Goal: Task Accomplishment & Management: Manage account settings

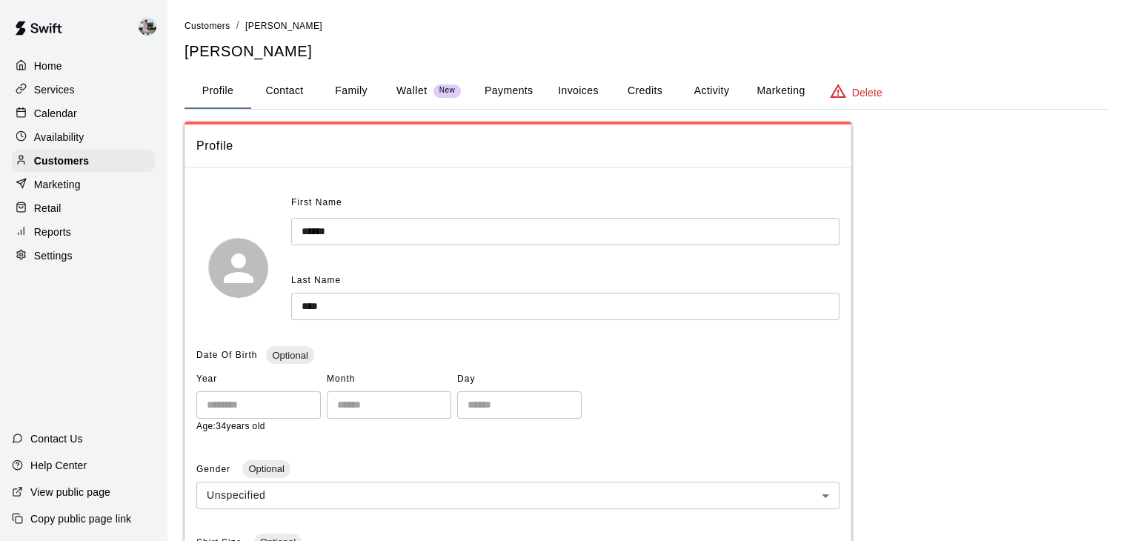
click at [86, 116] on div "Calendar" at bounding box center [83, 113] width 143 height 22
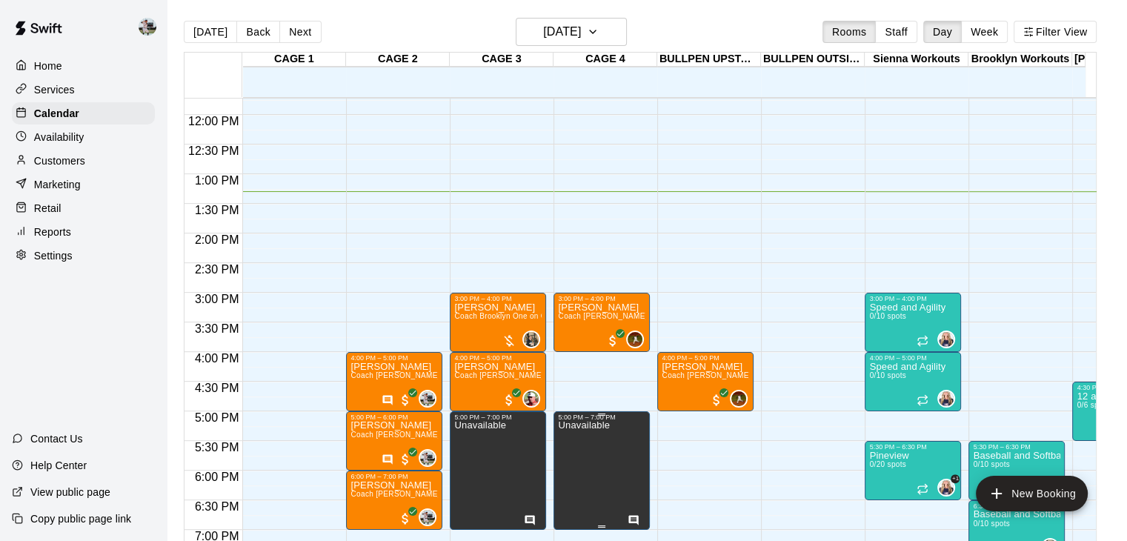
scroll to position [697, 0]
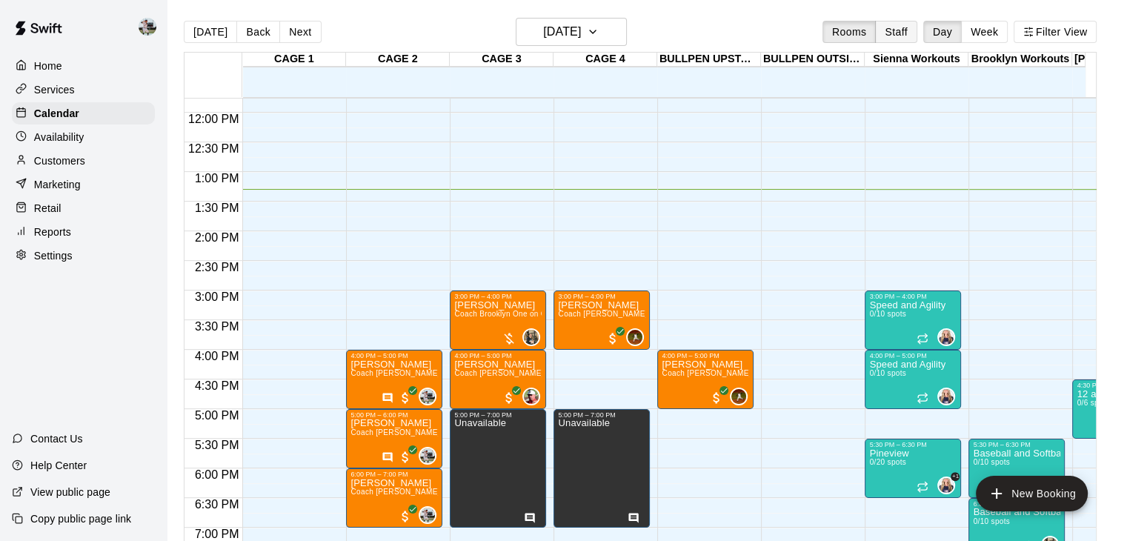
click at [913, 25] on button "Staff" at bounding box center [896, 32] width 42 height 22
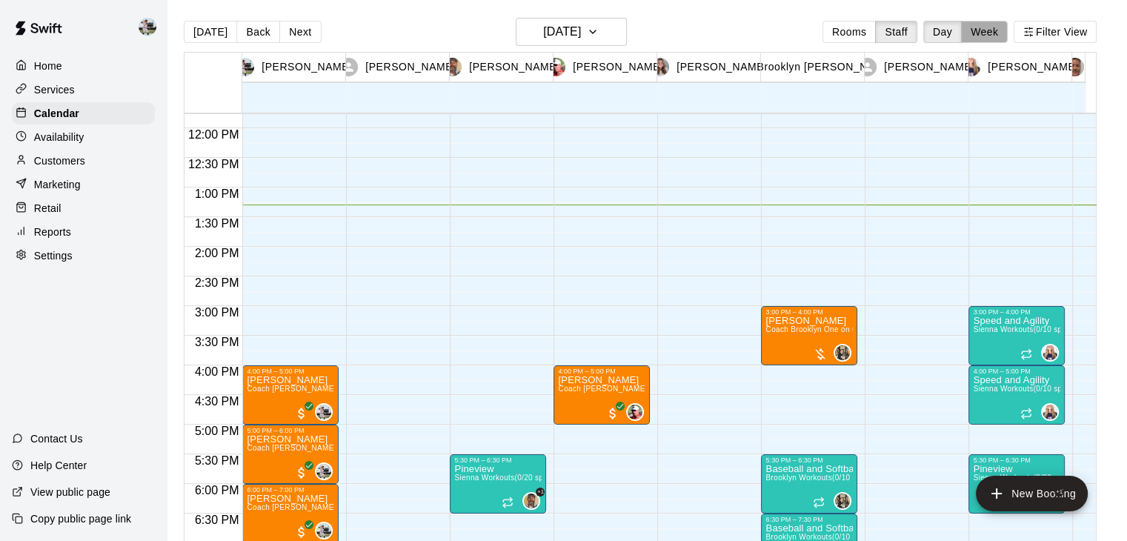
click at [990, 31] on button "Week" at bounding box center [984, 32] width 47 height 22
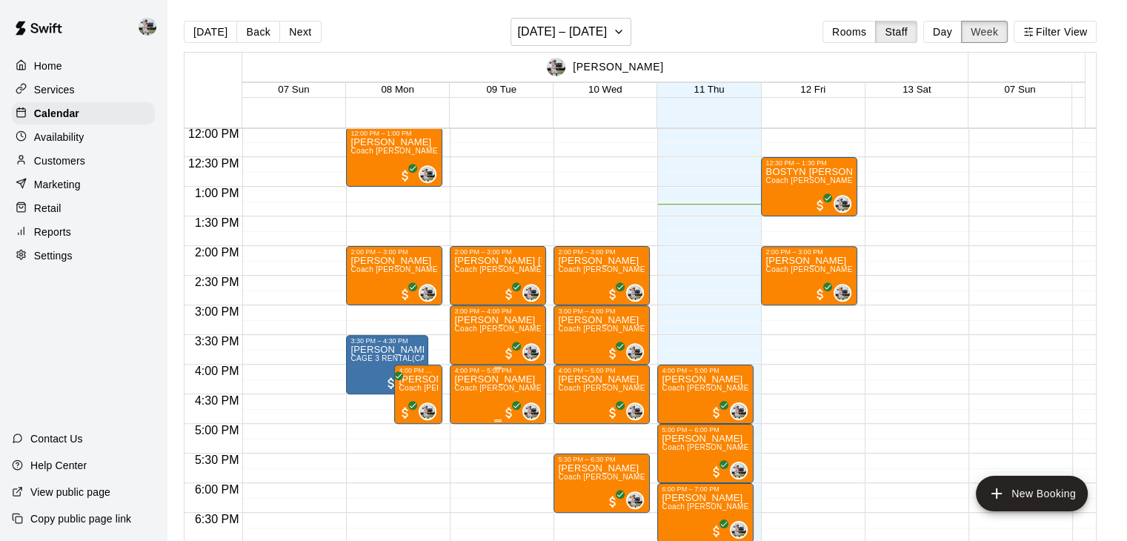
scroll to position [713, 0]
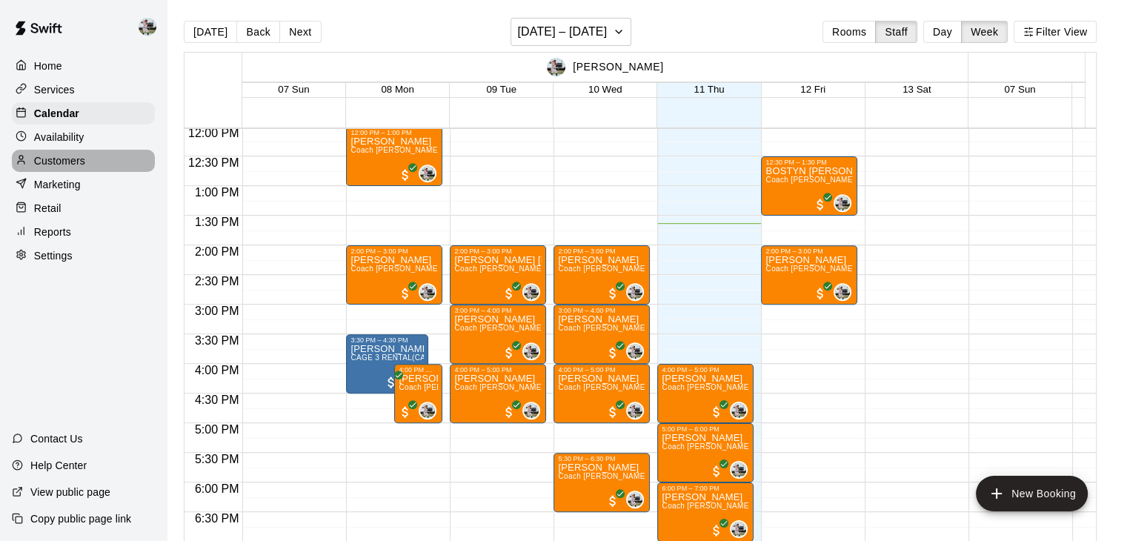
click at [107, 170] on div "Customers" at bounding box center [83, 161] width 143 height 22
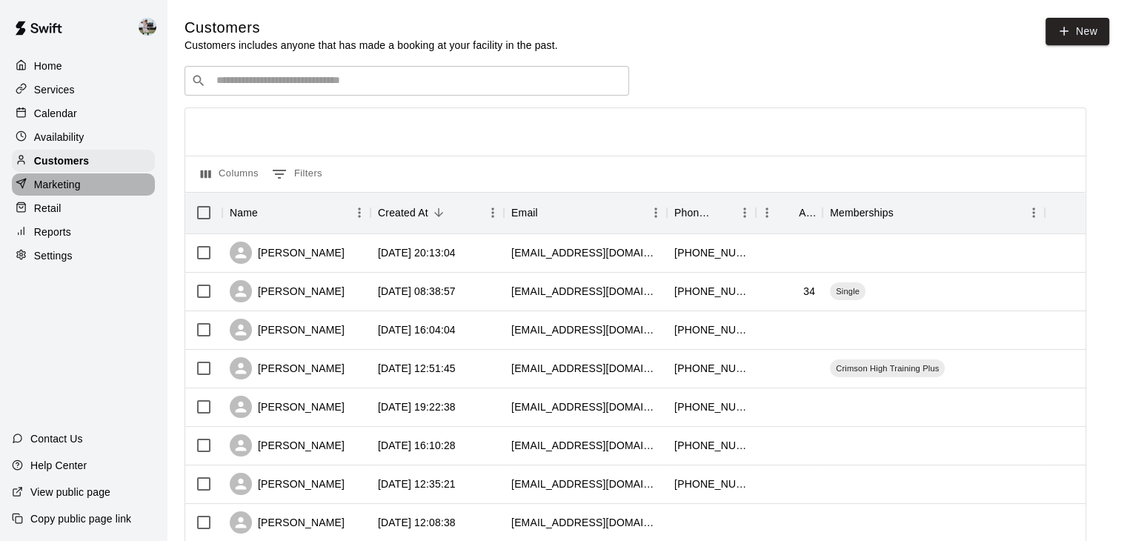
click at [86, 194] on div "Marketing" at bounding box center [83, 184] width 143 height 22
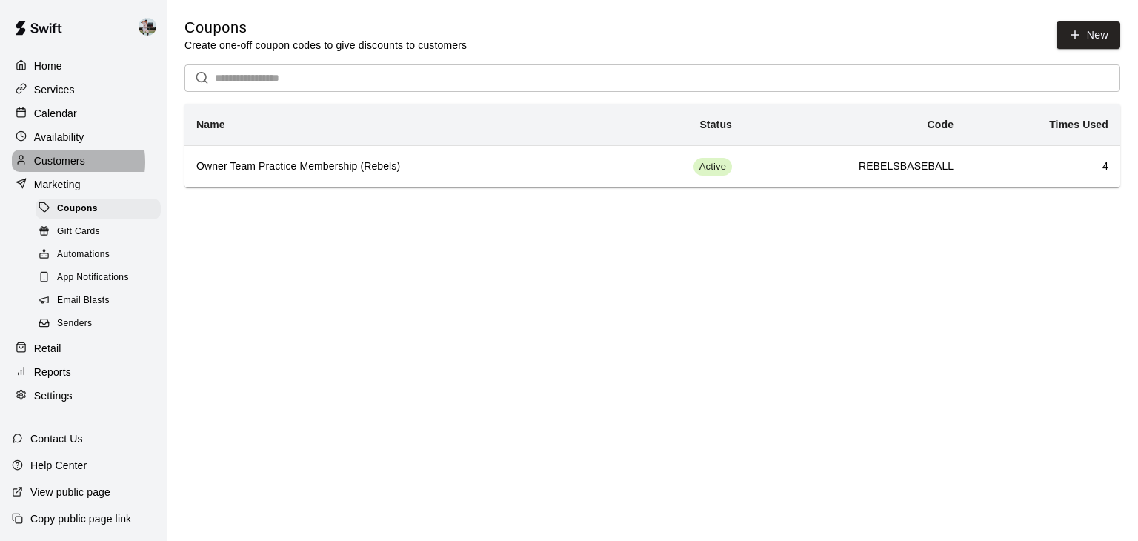
click at [64, 167] on p "Customers" at bounding box center [59, 160] width 51 height 15
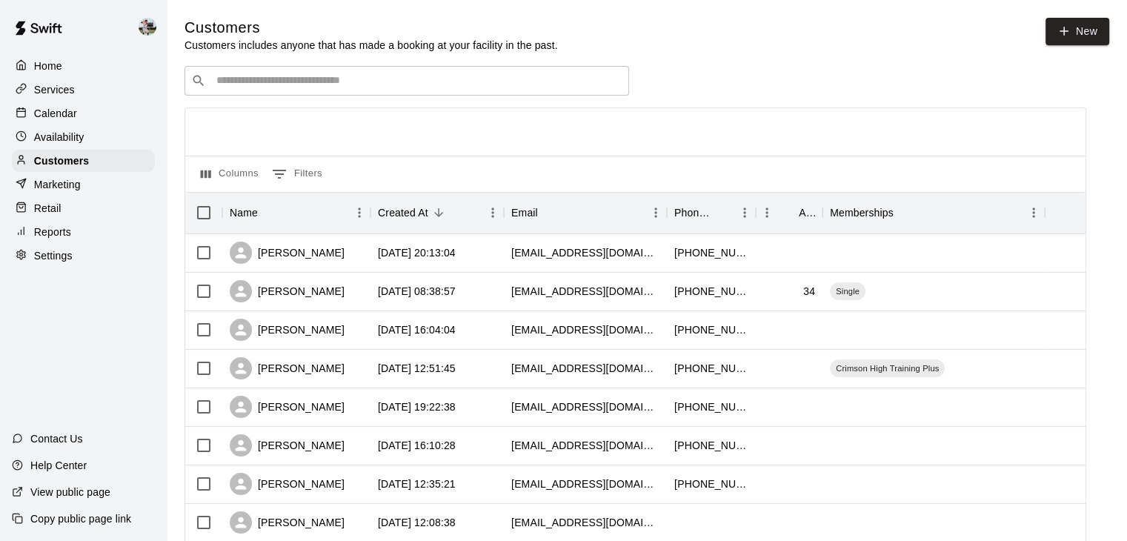
click at [281, 74] on div "​ ​" at bounding box center [406, 81] width 444 height 30
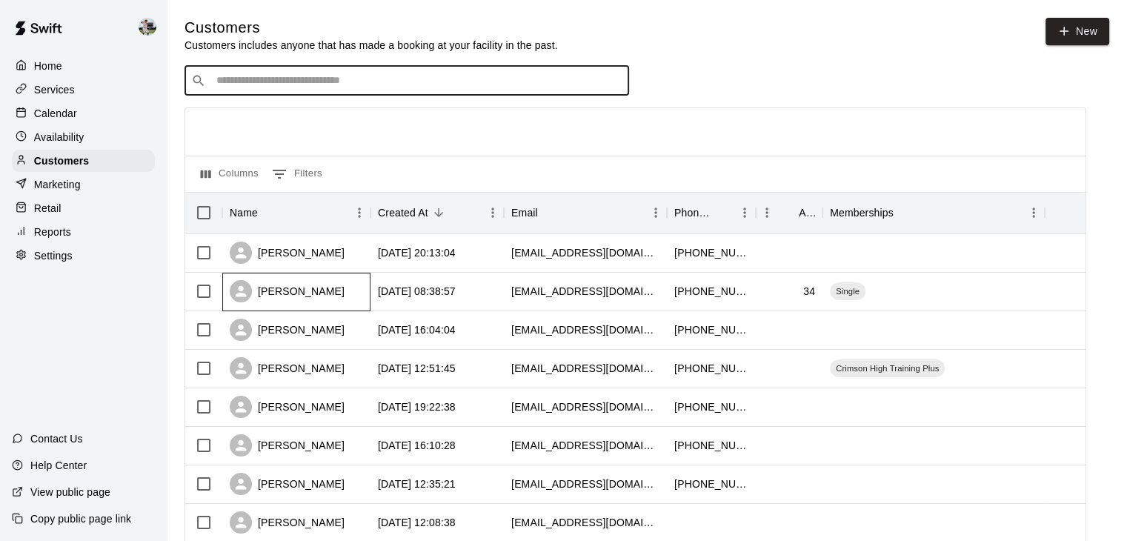
click at [284, 285] on div "Colton Yack" at bounding box center [287, 291] width 115 height 22
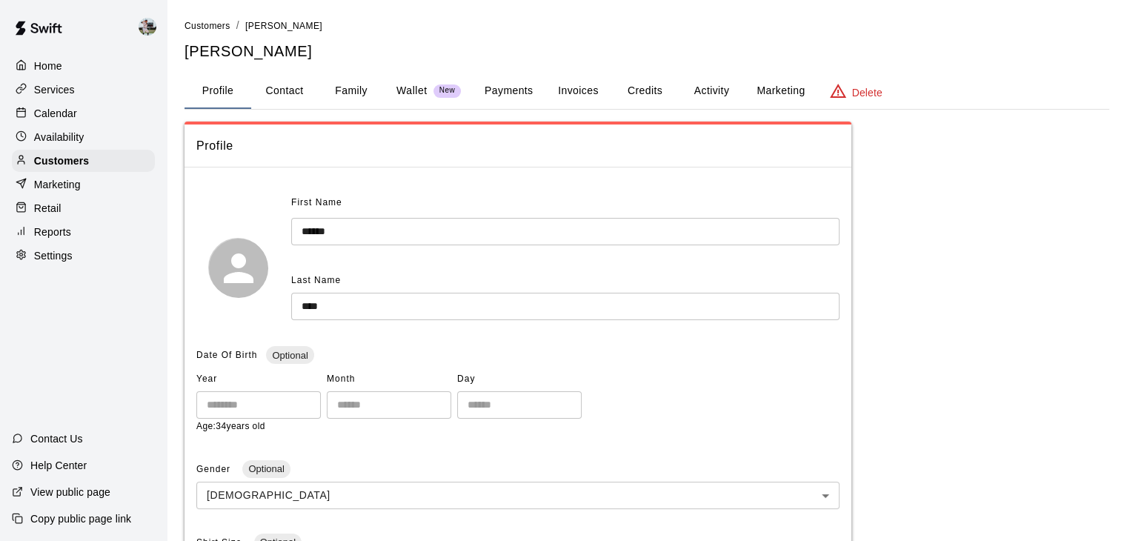
click at [646, 86] on button "Credits" at bounding box center [644, 91] width 67 height 36
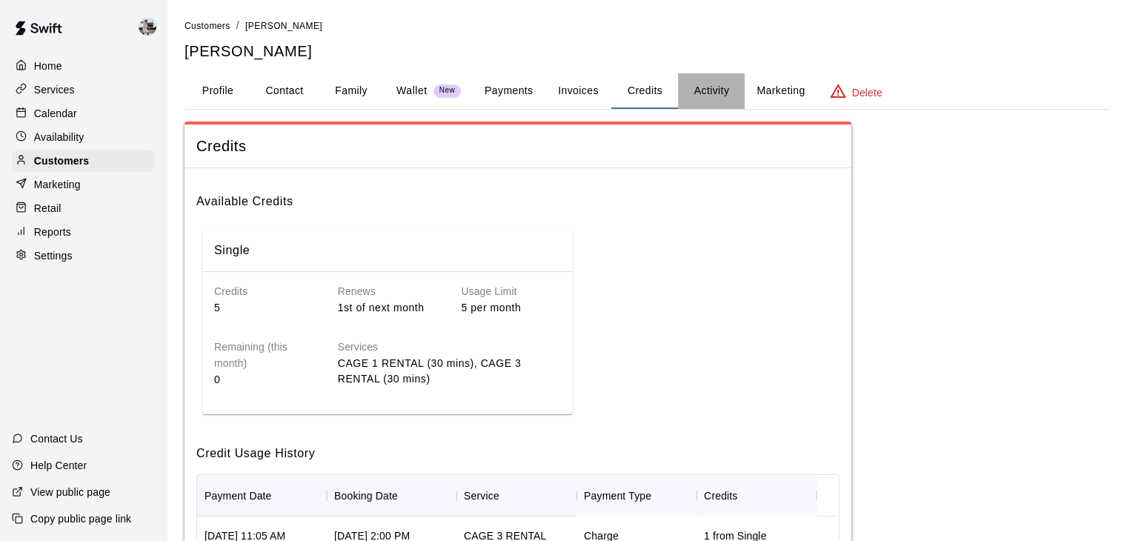
click at [703, 87] on button "Activity" at bounding box center [711, 91] width 67 height 36
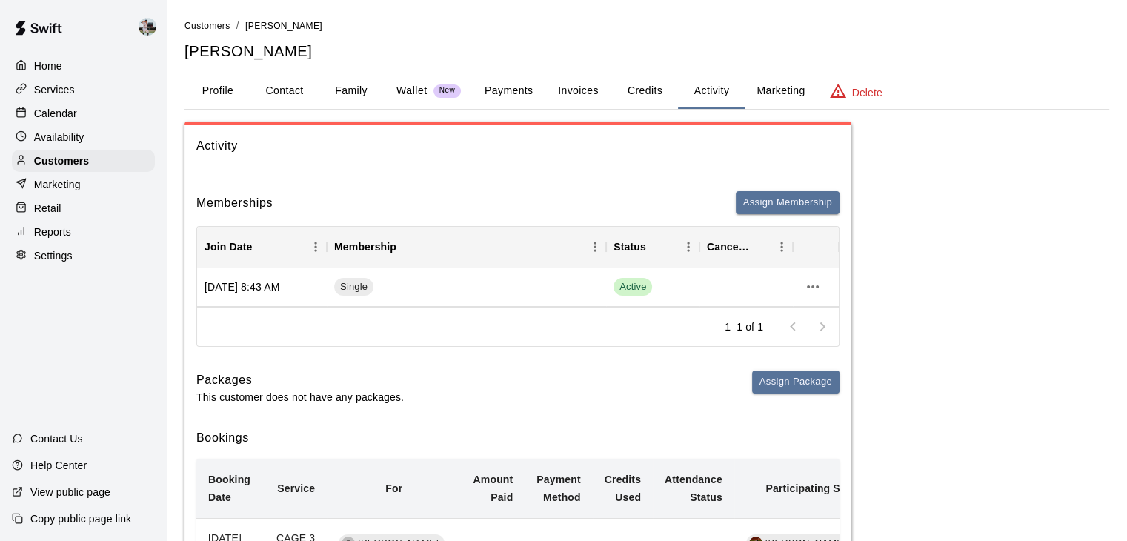
click at [643, 93] on button "Credits" at bounding box center [644, 91] width 67 height 36
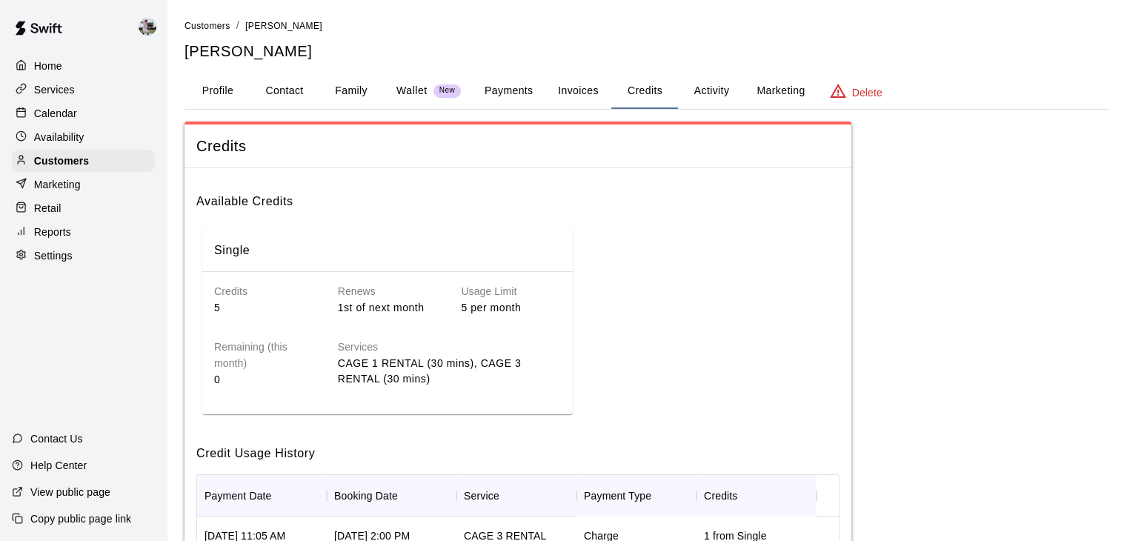
click at [514, 99] on button "Payments" at bounding box center [509, 91] width 72 height 36
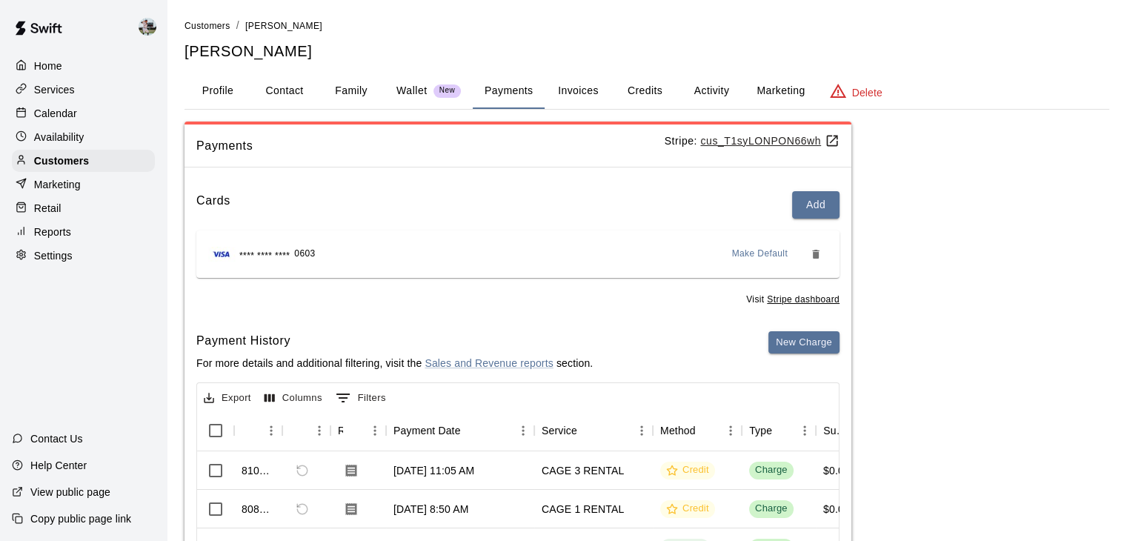
click at [207, 85] on button "Profile" at bounding box center [217, 91] width 67 height 36
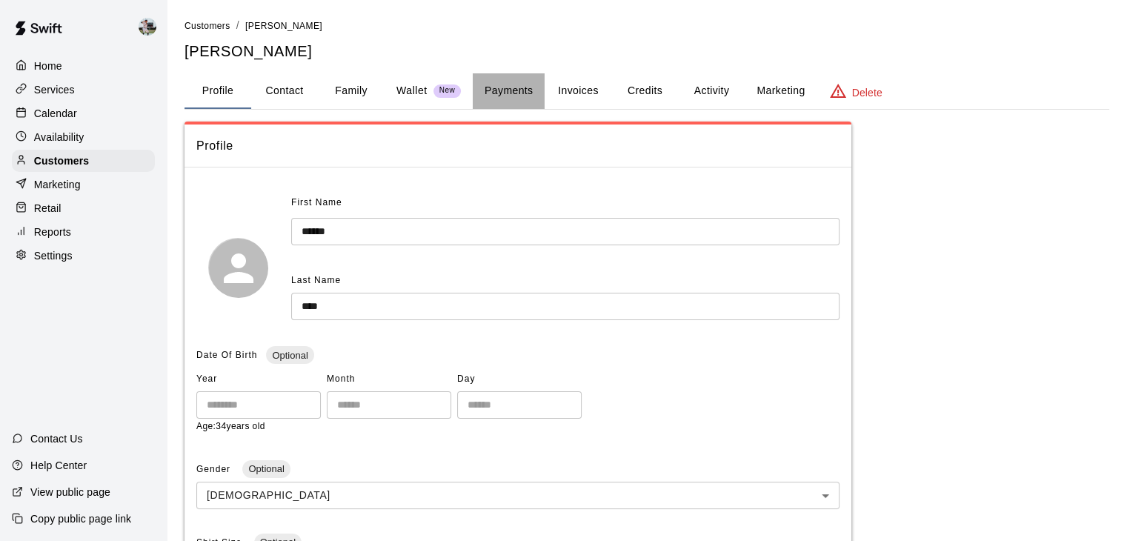
click at [530, 87] on button "Payments" at bounding box center [509, 91] width 72 height 36
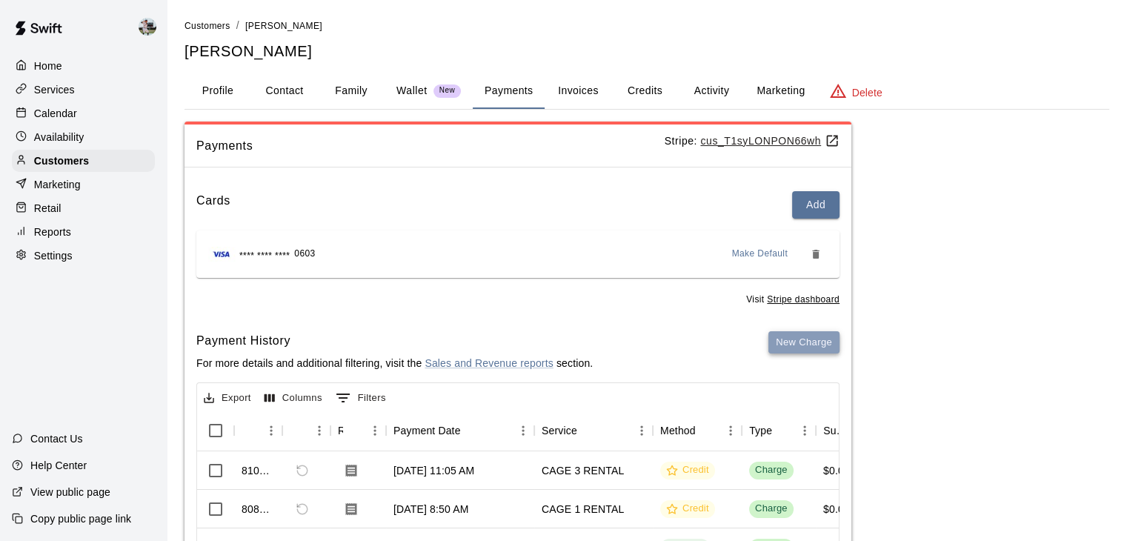
click at [793, 338] on button "New Charge" at bounding box center [803, 342] width 71 height 23
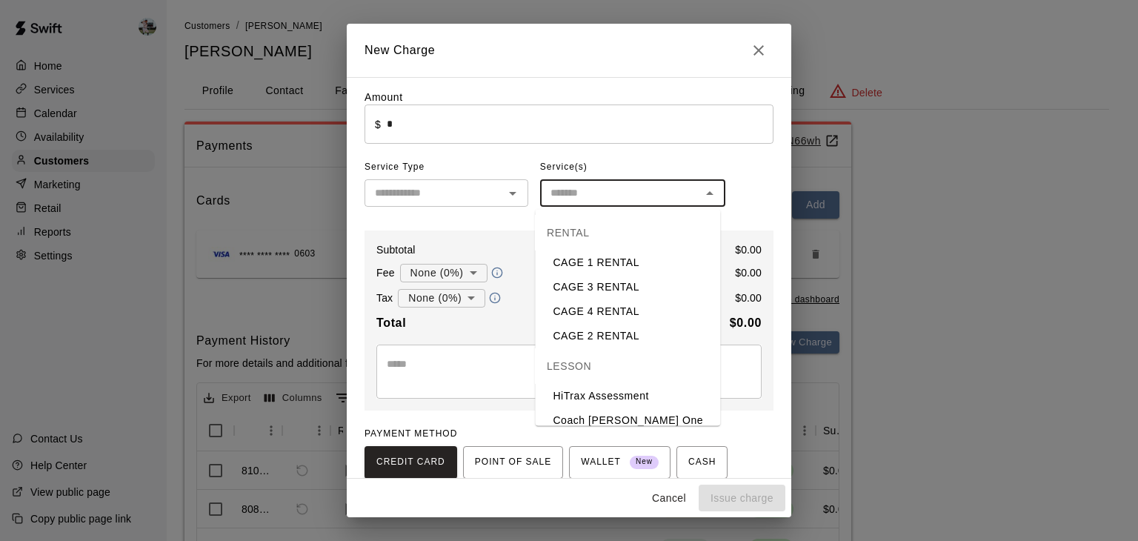
click at [642, 202] on input "text" at bounding box center [620, 193] width 152 height 19
click at [621, 296] on li "CAGE 3 RENTAL" at bounding box center [627, 287] width 185 height 24
type input "**********"
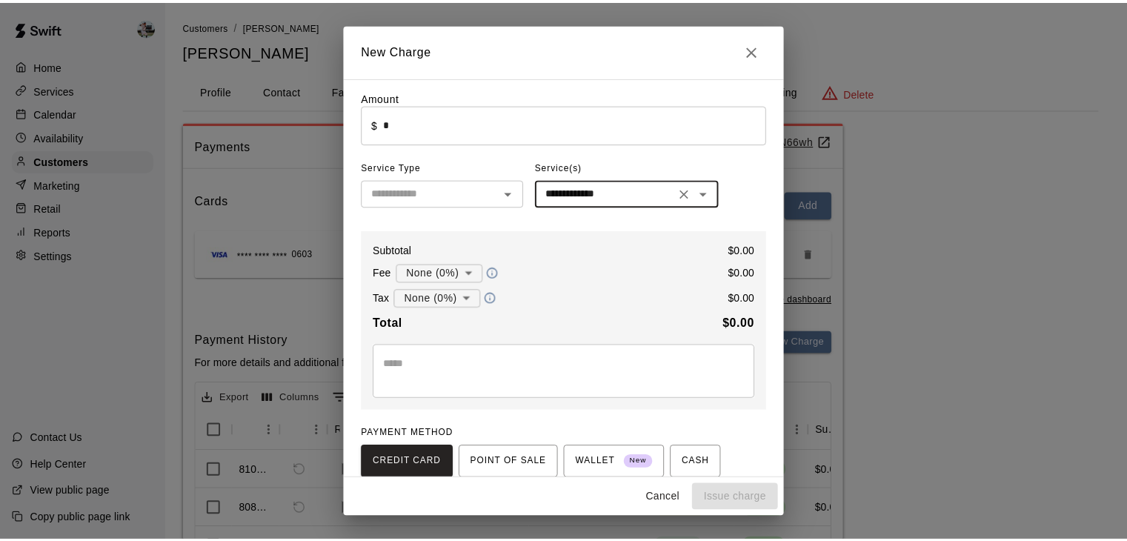
scroll to position [101, 0]
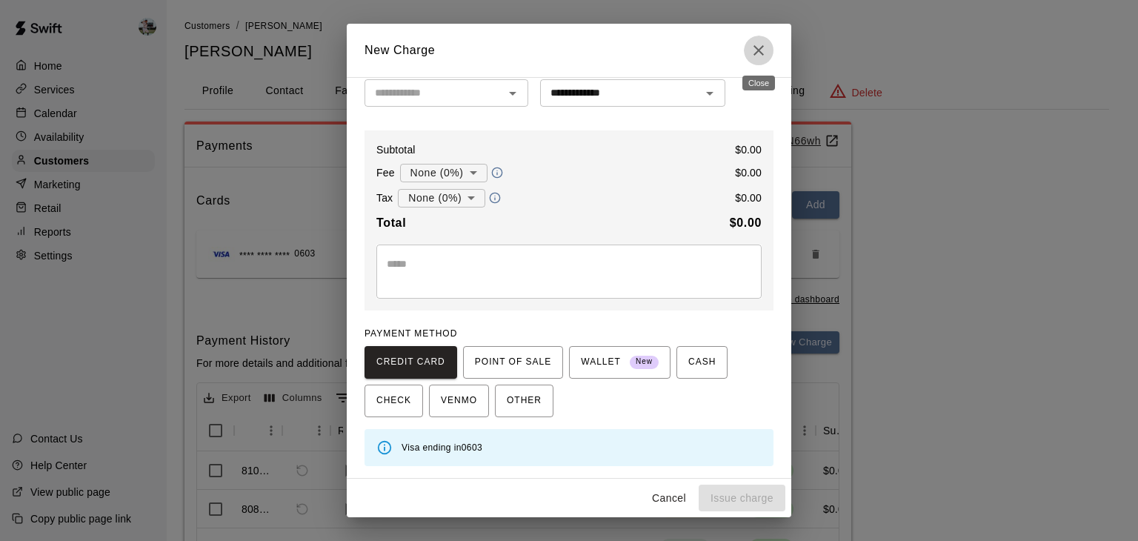
click at [756, 55] on icon "Close" at bounding box center [759, 50] width 18 height 18
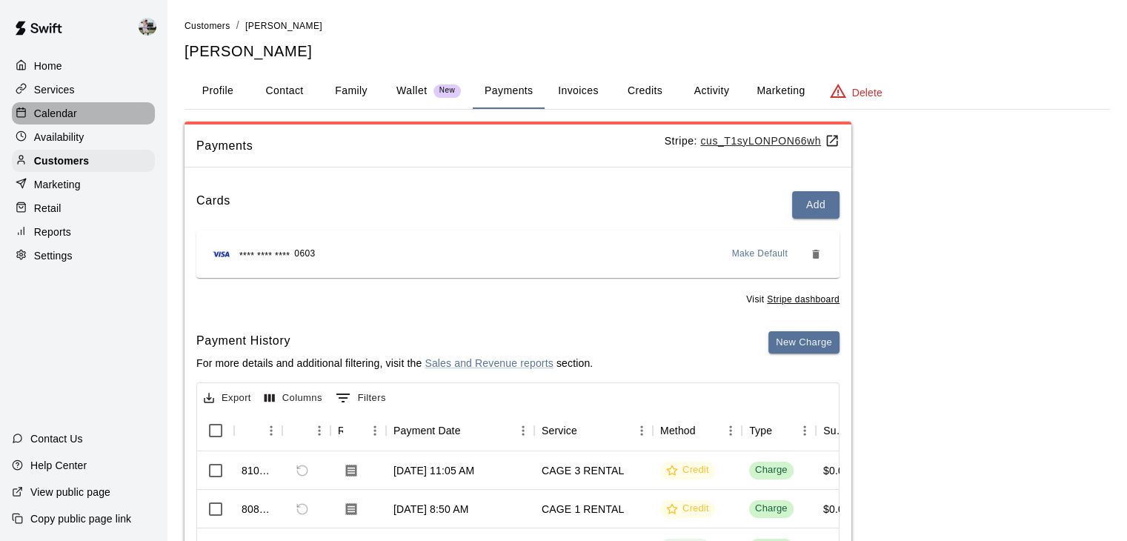
click at [56, 108] on p "Calendar" at bounding box center [55, 113] width 43 height 15
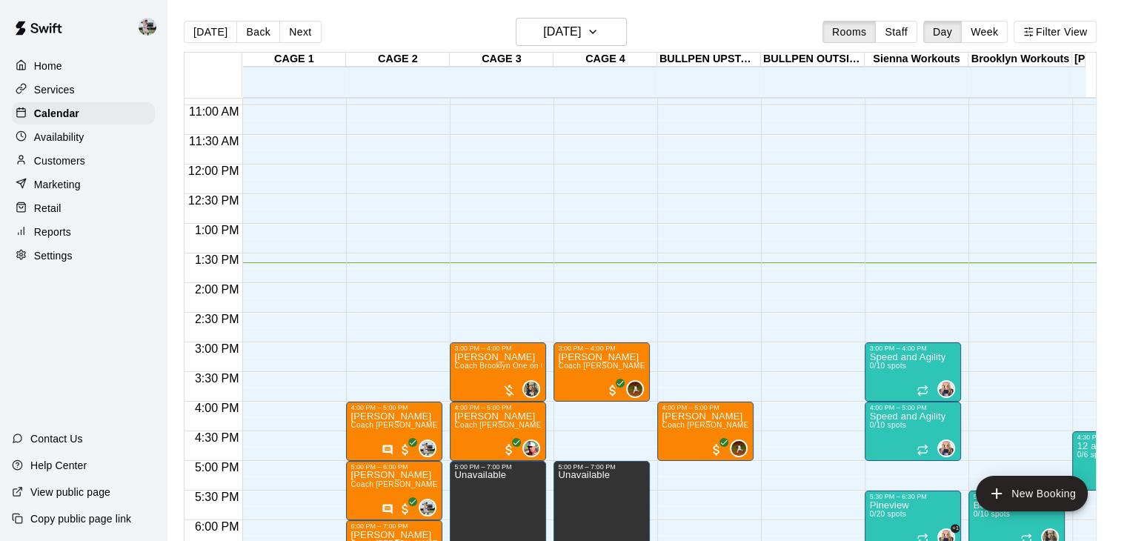
scroll to position [644, 0]
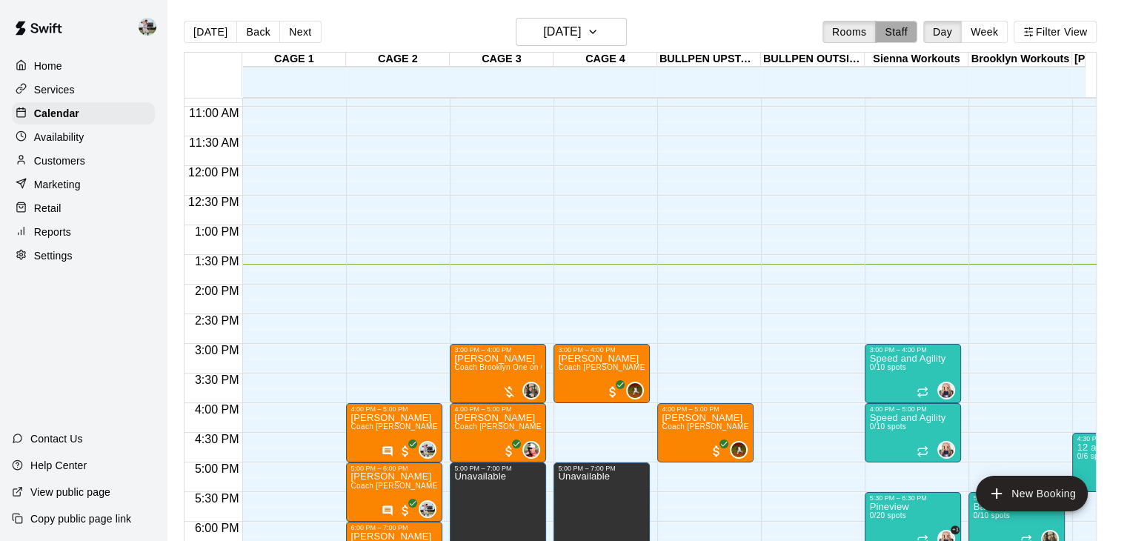
click at [907, 30] on button "Staff" at bounding box center [896, 32] width 42 height 22
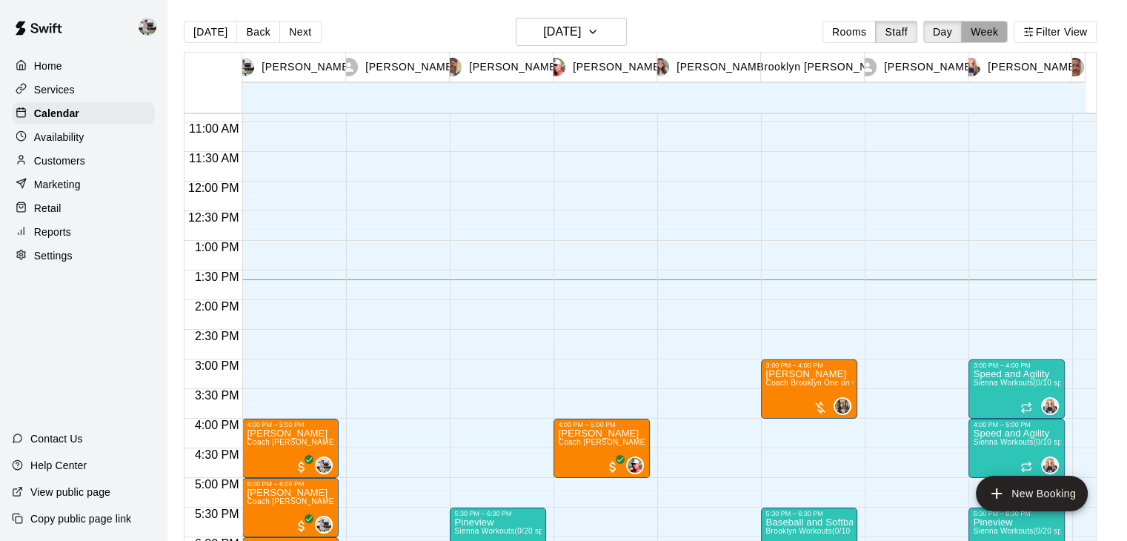
click at [993, 32] on button "Week" at bounding box center [984, 32] width 47 height 22
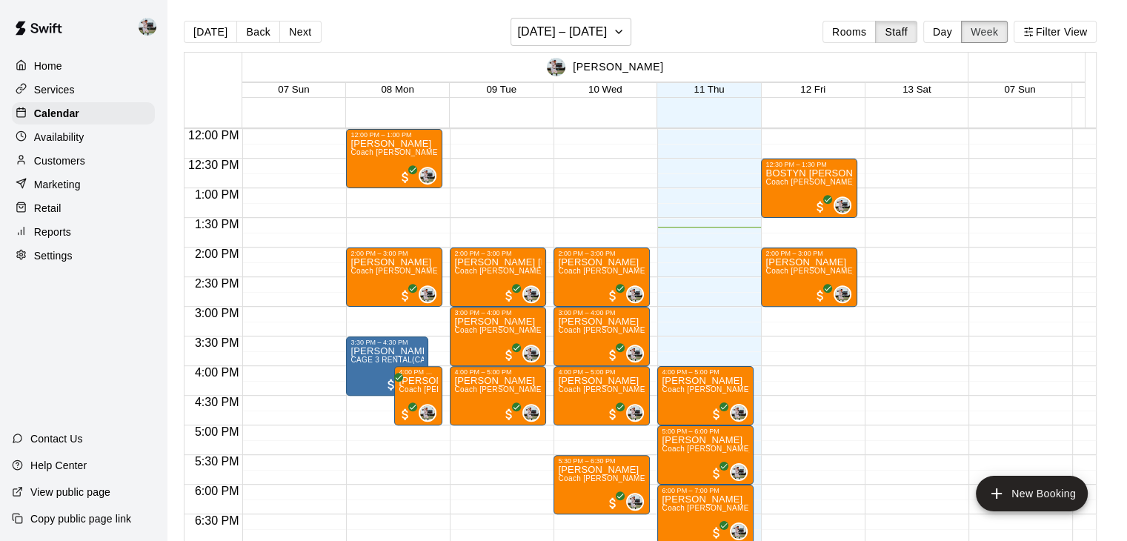
scroll to position [720, 0]
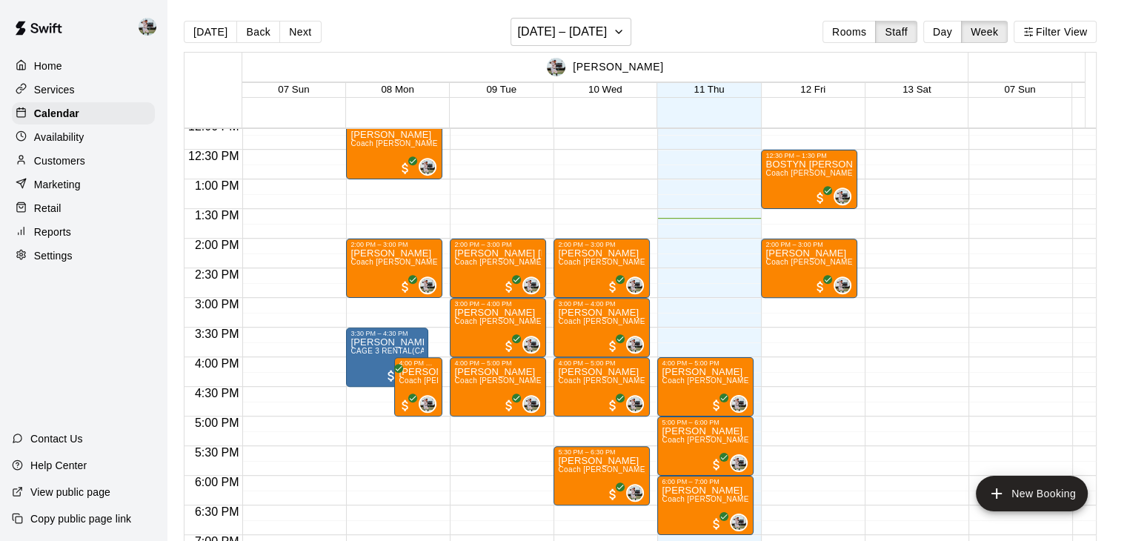
click at [73, 168] on p "Customers" at bounding box center [59, 160] width 51 height 15
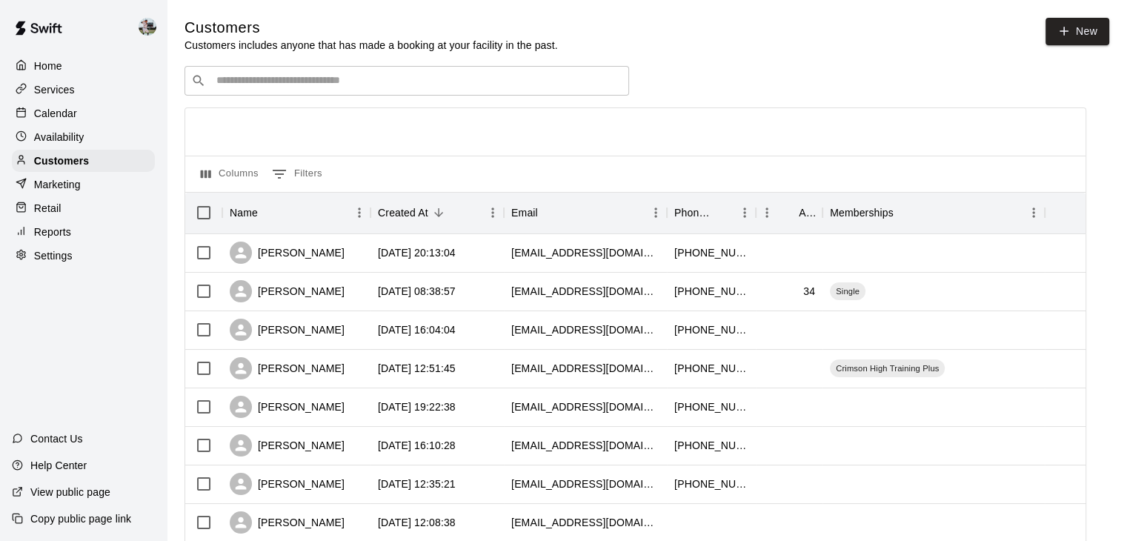
click at [86, 148] on div "Availability" at bounding box center [83, 137] width 143 height 22
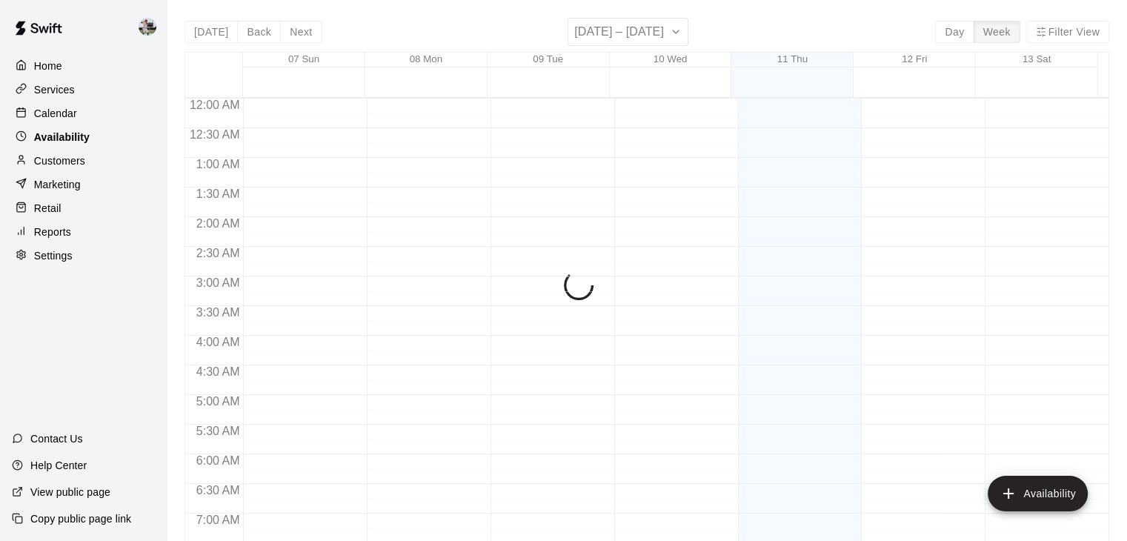
scroll to position [810, 0]
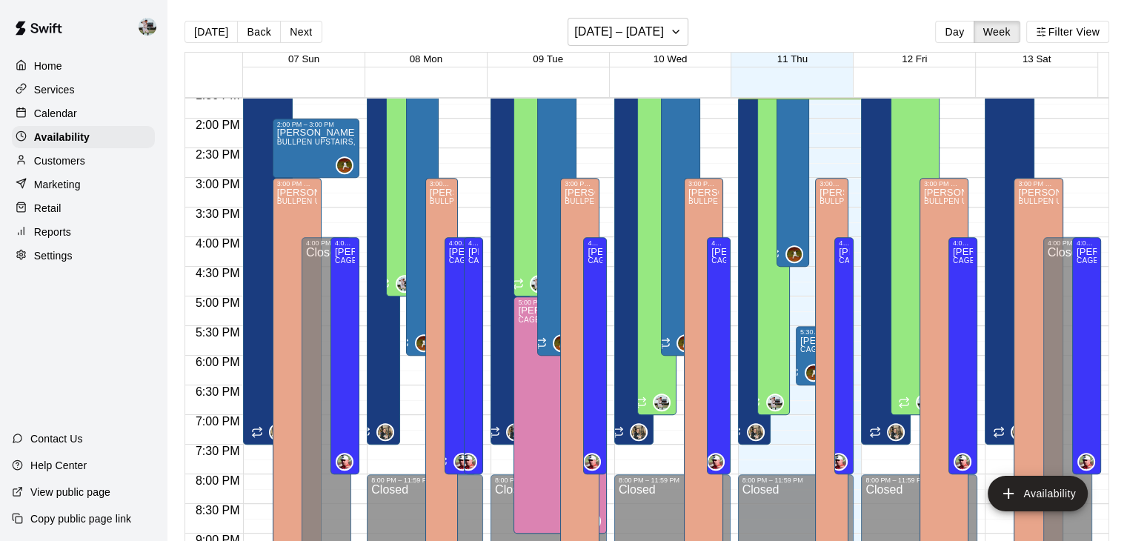
click at [65, 64] on div "Home" at bounding box center [83, 66] width 143 height 22
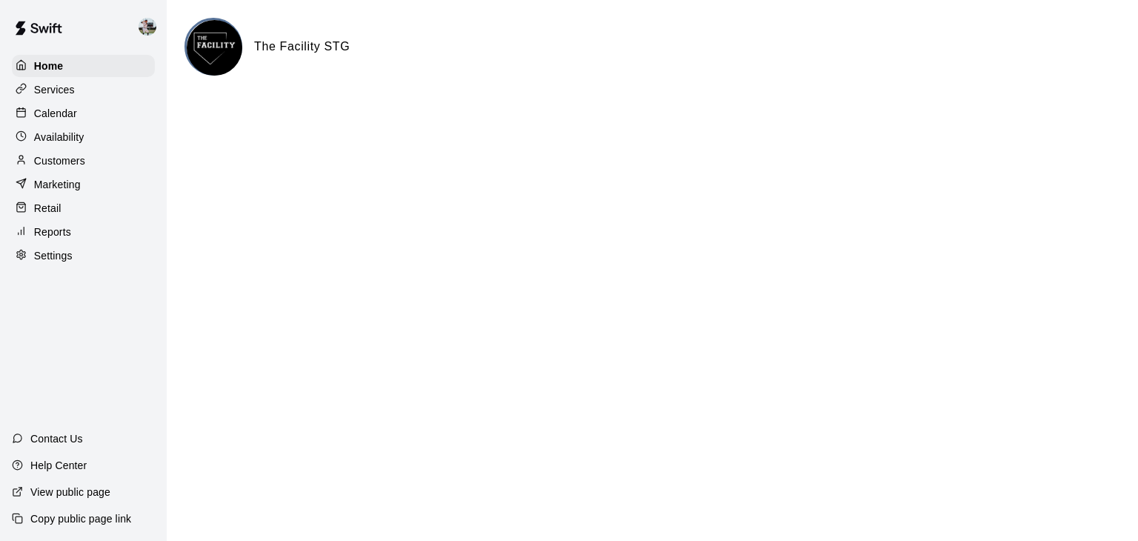
click at [59, 115] on p "Calendar" at bounding box center [55, 113] width 43 height 15
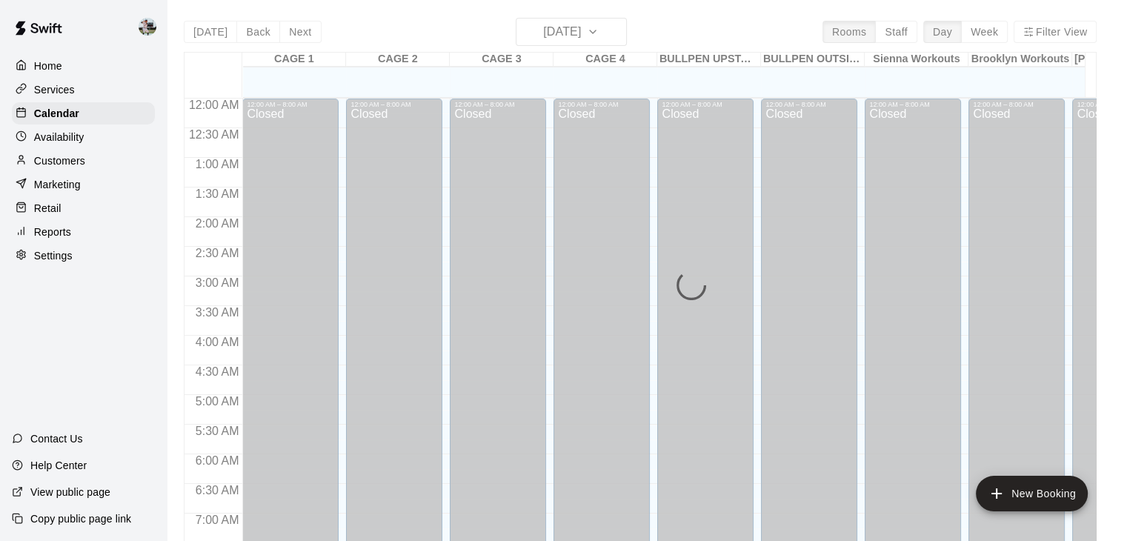
scroll to position [810, 0]
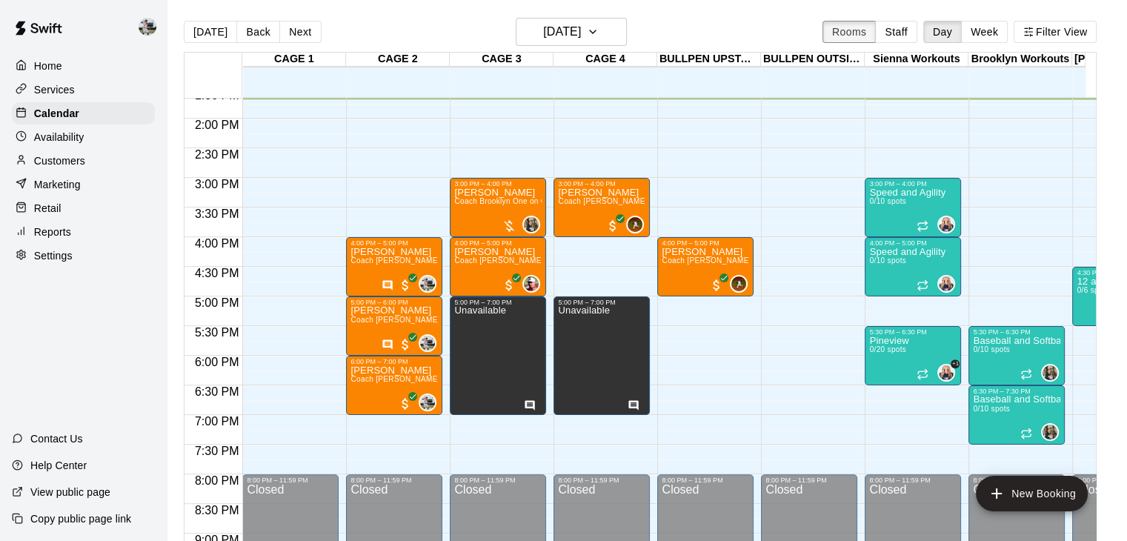
click at [846, 24] on button "Rooms" at bounding box center [848, 32] width 53 height 22
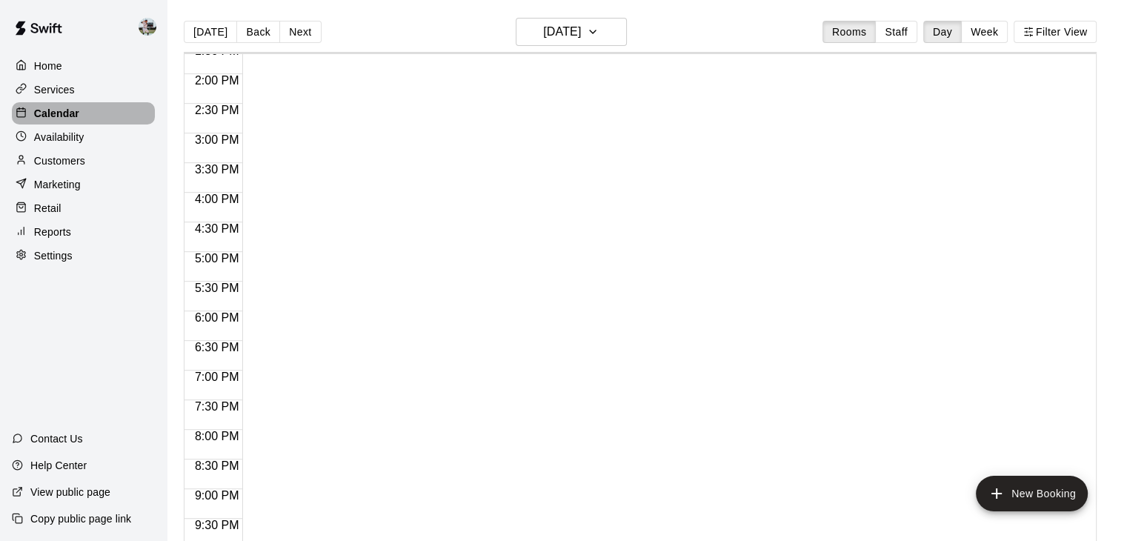
click at [60, 116] on p "Calendar" at bounding box center [56, 113] width 45 height 15
click at [34, 71] on p "Home" at bounding box center [48, 66] width 28 height 15
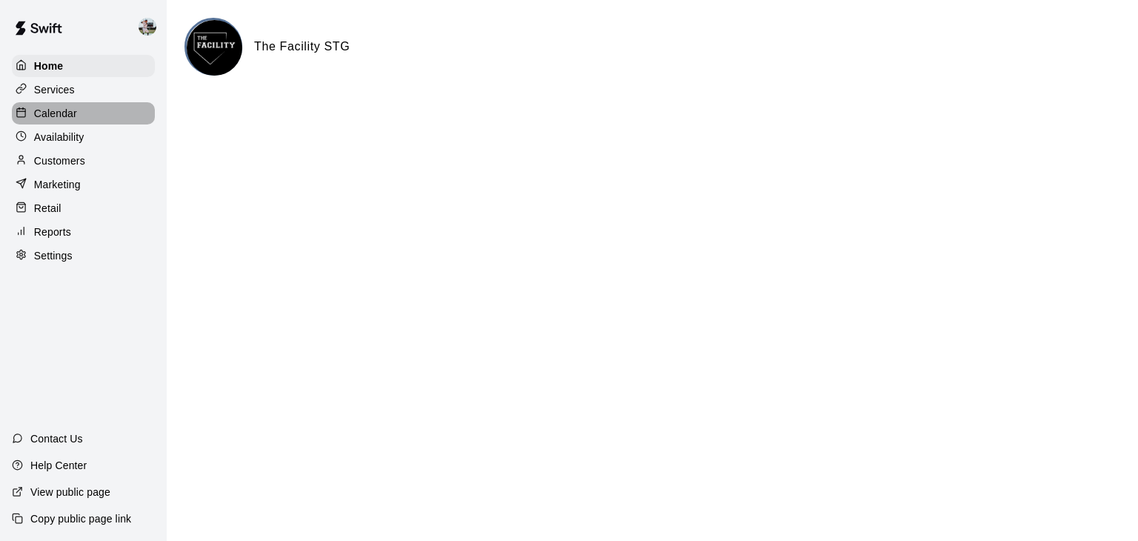
click at [65, 119] on p "Calendar" at bounding box center [55, 113] width 43 height 15
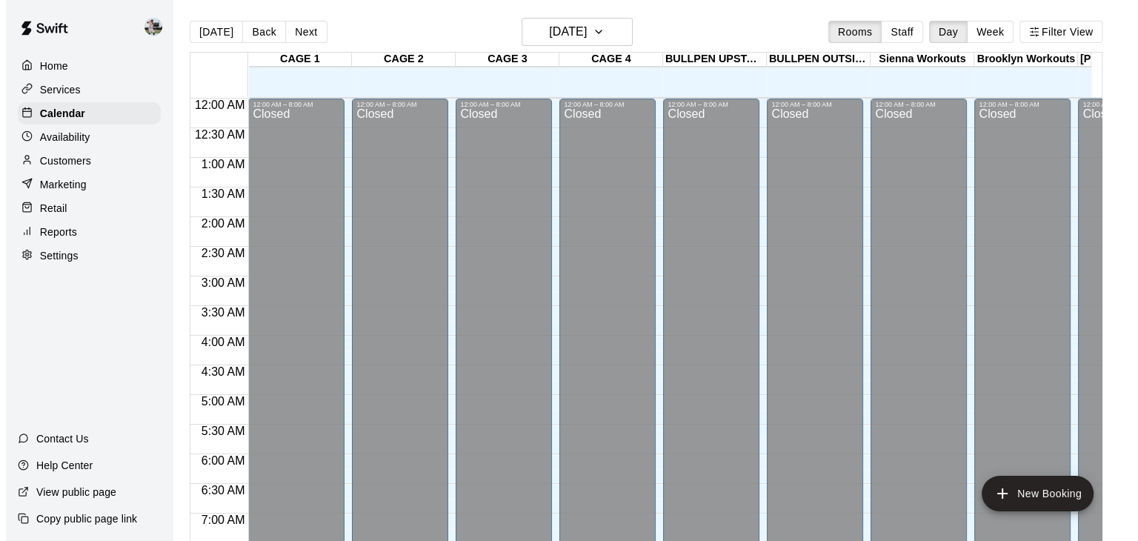
scroll to position [810, 0]
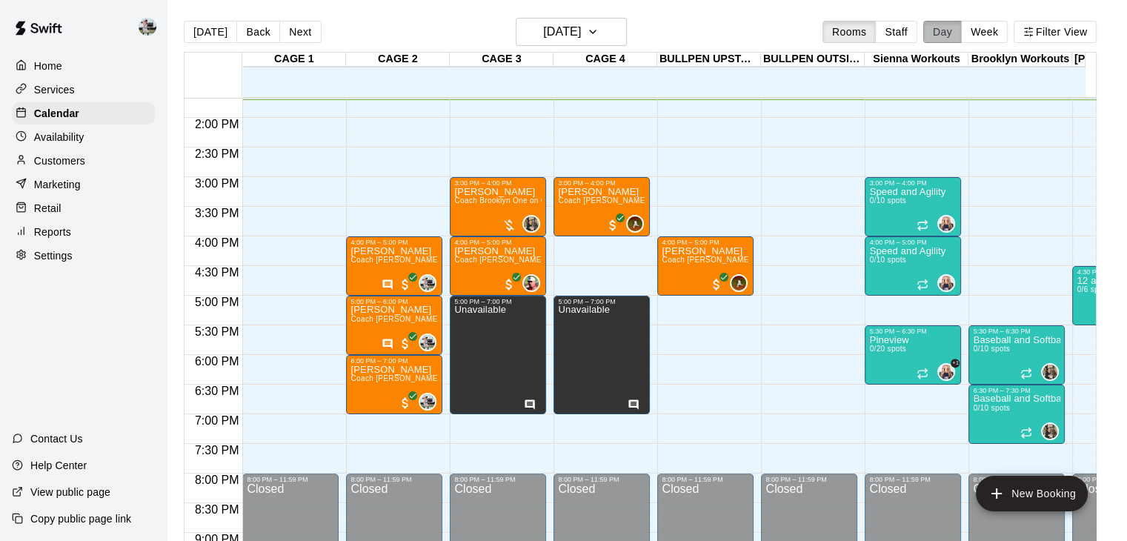
click at [949, 36] on button "Day" at bounding box center [942, 32] width 39 height 22
click at [952, 33] on button "Day" at bounding box center [942, 32] width 39 height 22
click at [907, 33] on button "Staff" at bounding box center [896, 32] width 42 height 22
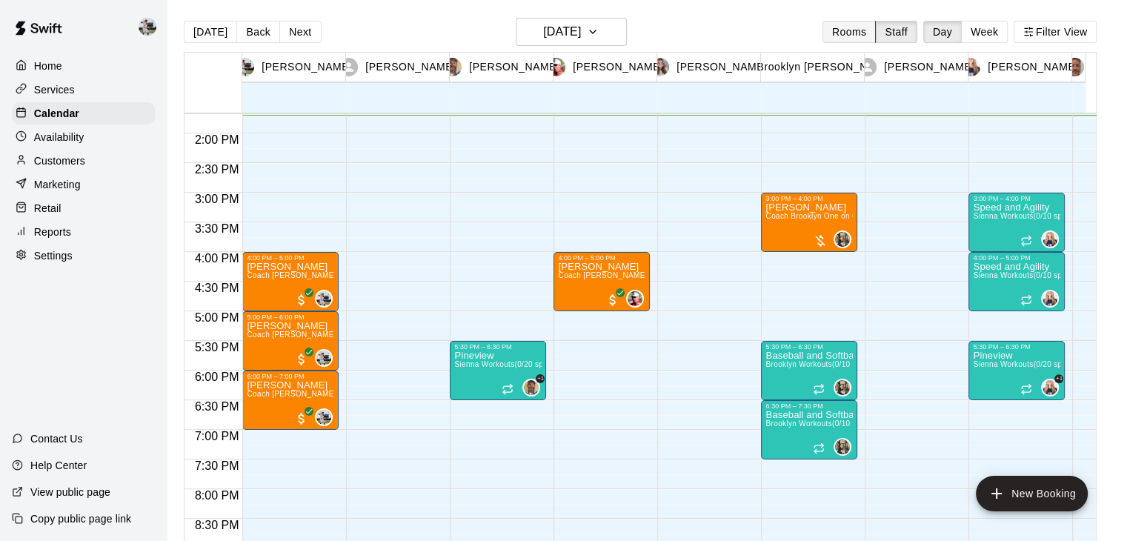
click at [862, 39] on button "Rooms" at bounding box center [848, 32] width 53 height 22
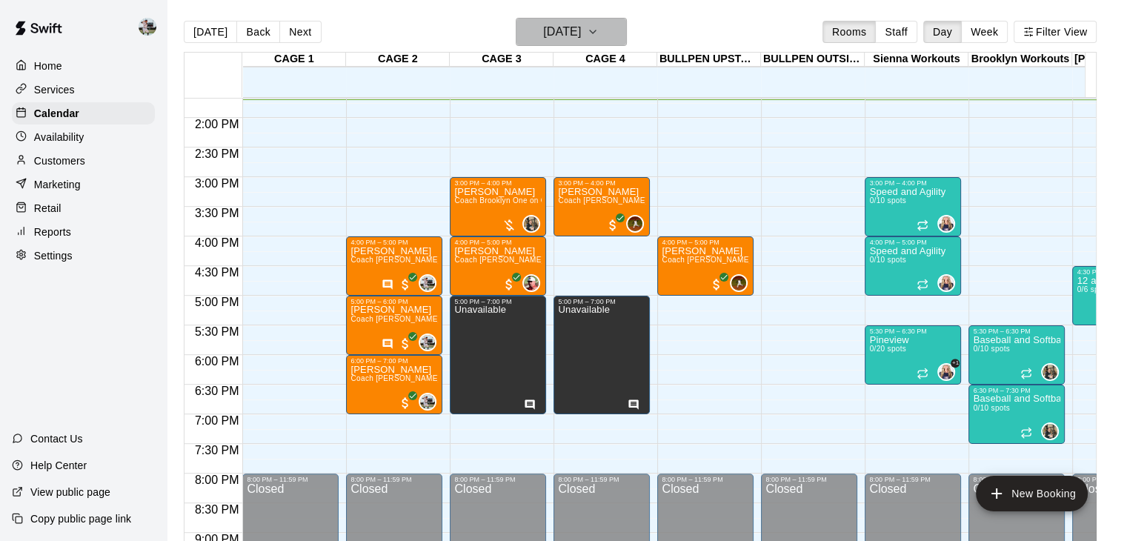
click at [614, 36] on button "[DATE]" at bounding box center [571, 32] width 111 height 28
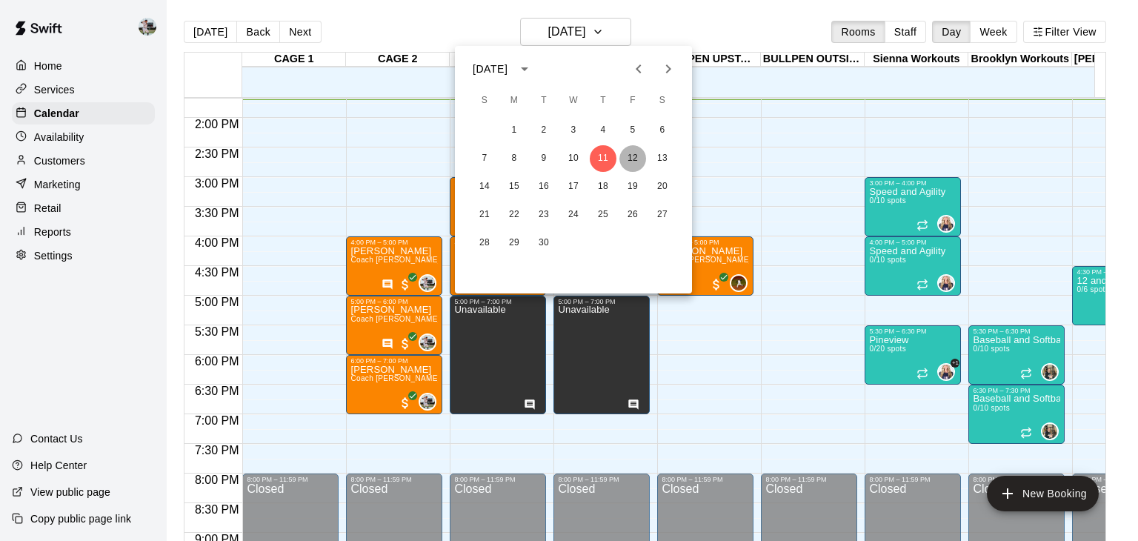
click at [627, 161] on button "12" at bounding box center [632, 158] width 27 height 27
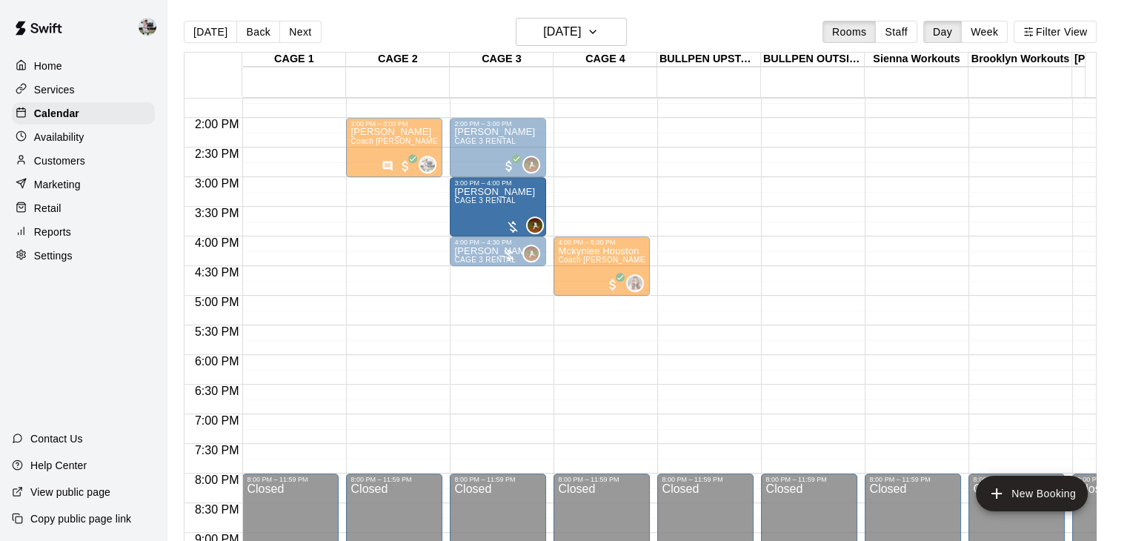
drag, startPoint x: 496, startPoint y: 210, endPoint x: 496, endPoint y: 187, distance: 23.0
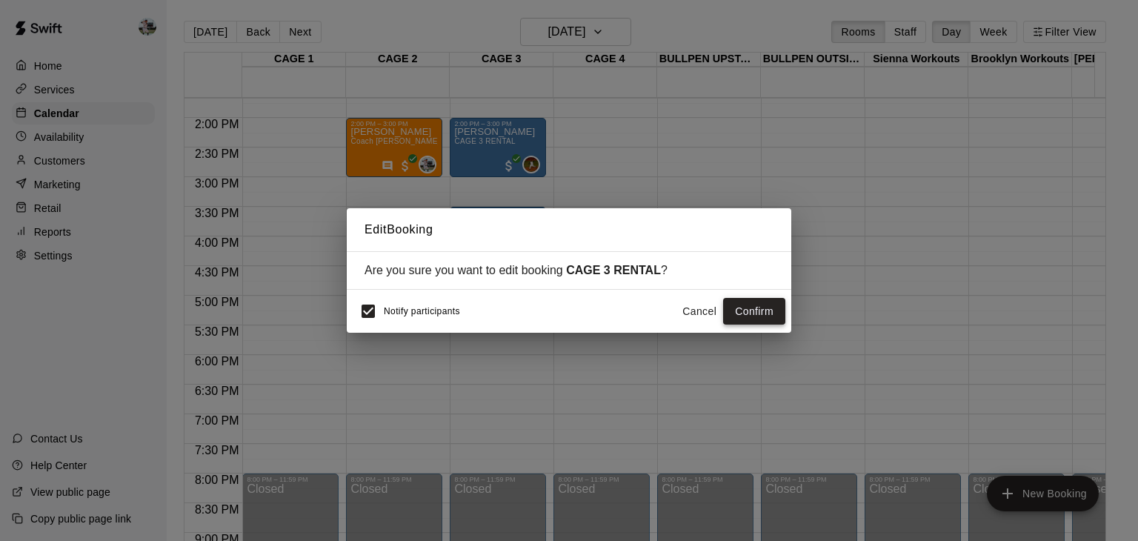
click at [740, 311] on button "Confirm" at bounding box center [754, 311] width 62 height 27
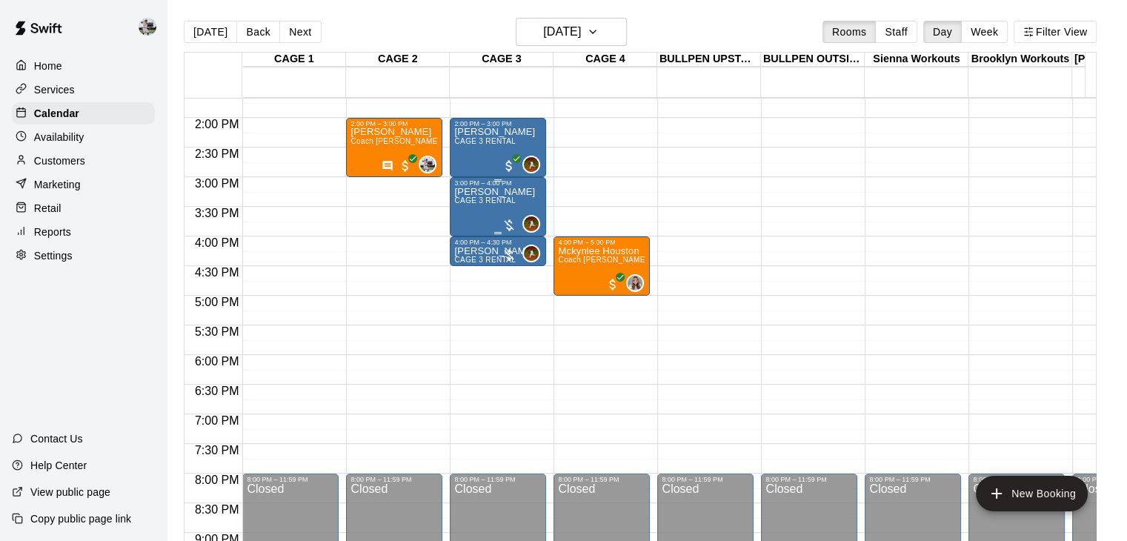
click at [505, 223] on div at bounding box center [508, 225] width 15 height 15
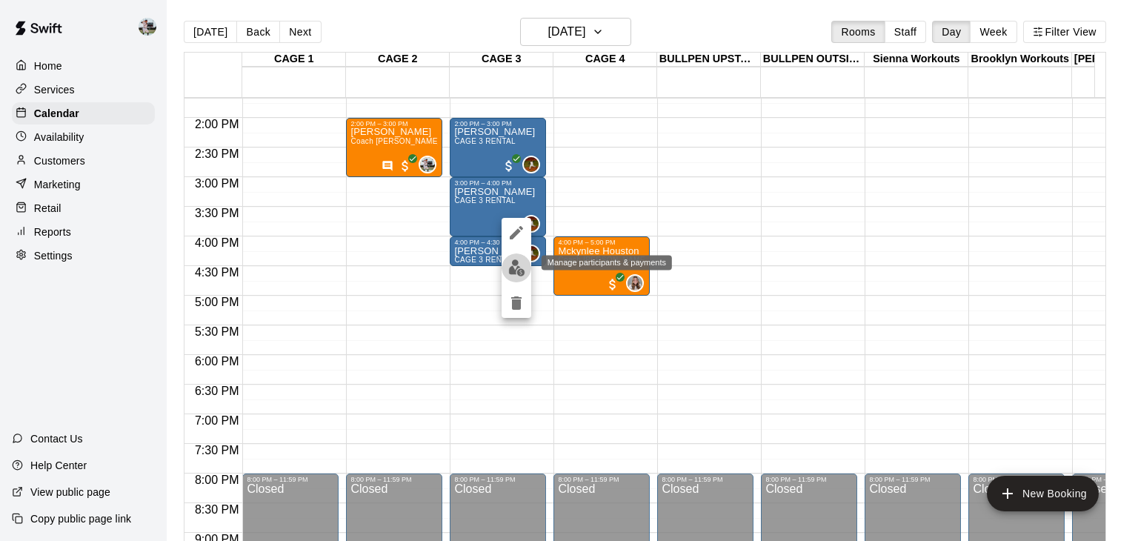
click at [510, 264] on img "edit" at bounding box center [516, 267] width 17 height 17
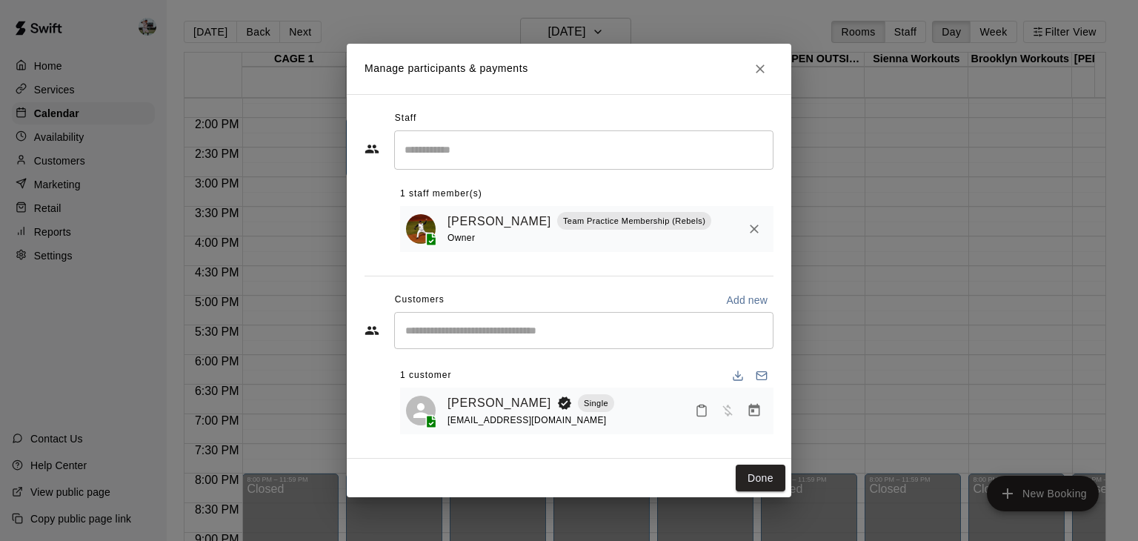
click at [750, 410] on icon "Manage bookings & payment" at bounding box center [754, 410] width 15 height 15
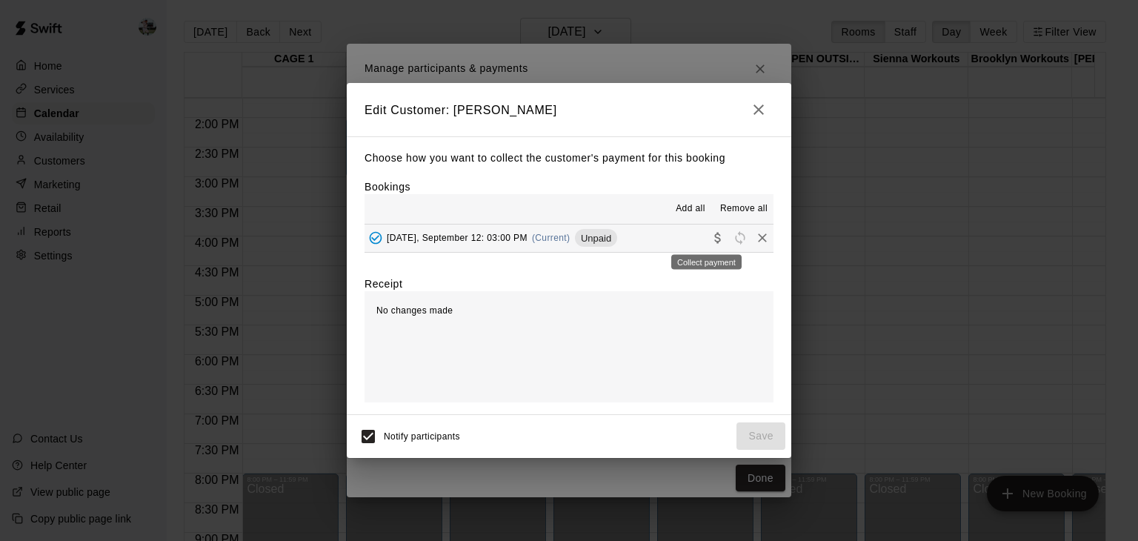
click at [710, 241] on icon "Collect payment" at bounding box center [717, 237] width 15 height 15
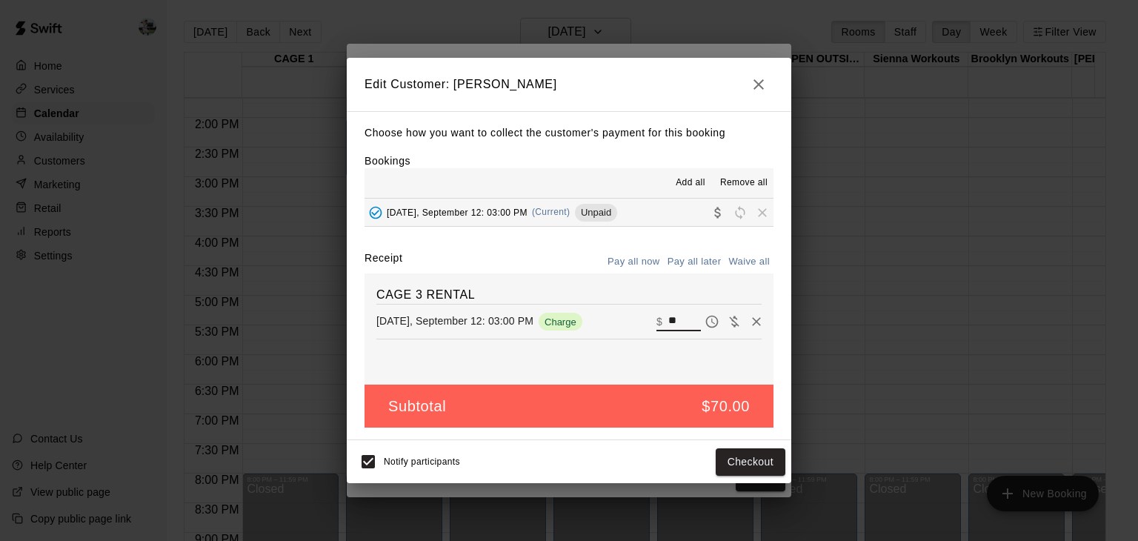
click at [674, 319] on input "**" at bounding box center [684, 321] width 33 height 19
type input "*"
type input "**"
click at [749, 457] on button "Save" at bounding box center [760, 461] width 49 height 27
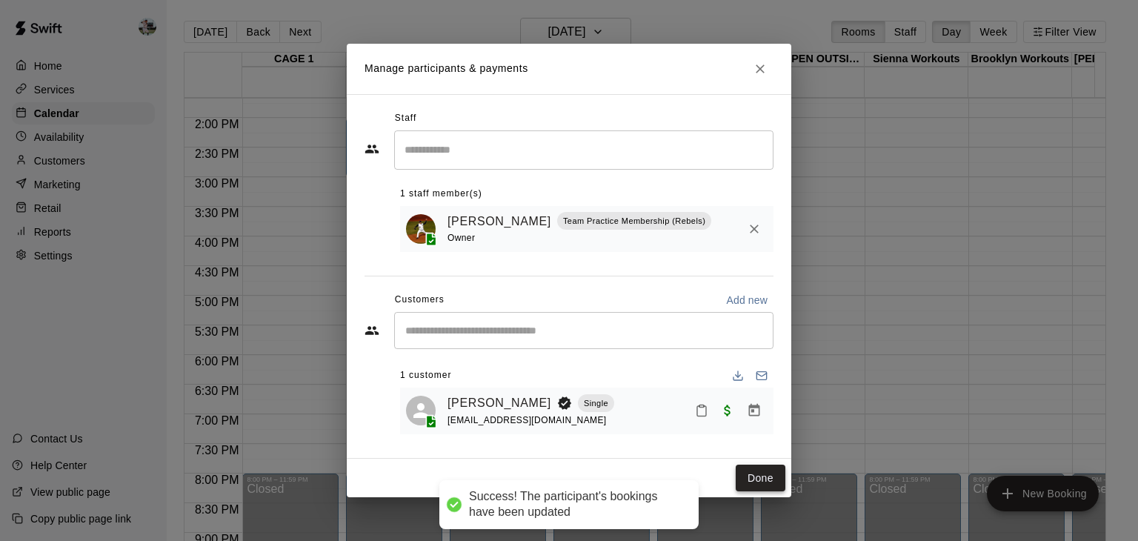
click at [750, 478] on button "Done" at bounding box center [761, 477] width 50 height 27
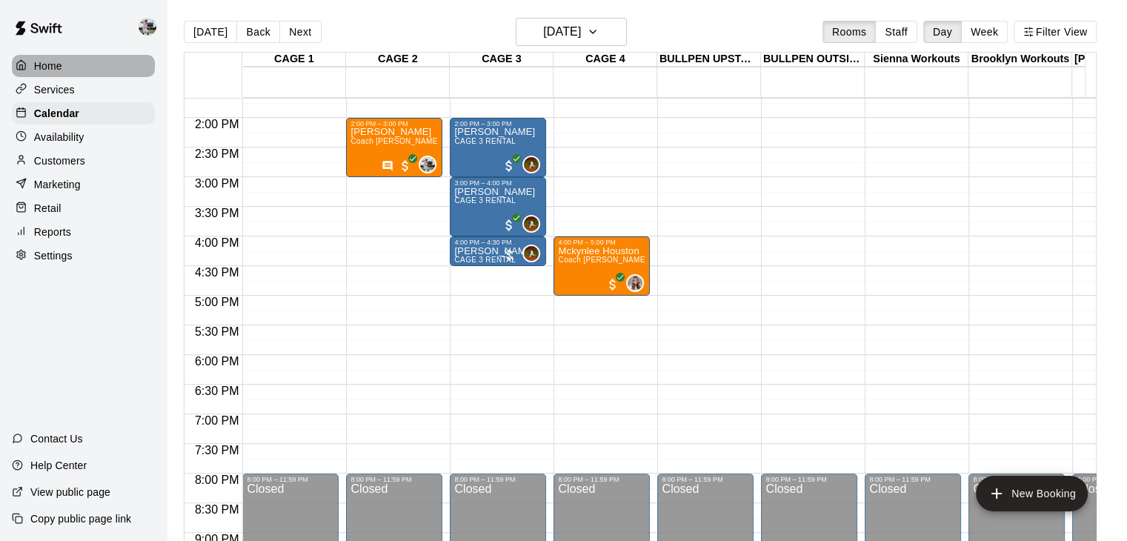
click at [55, 67] on p "Home" at bounding box center [48, 66] width 28 height 15
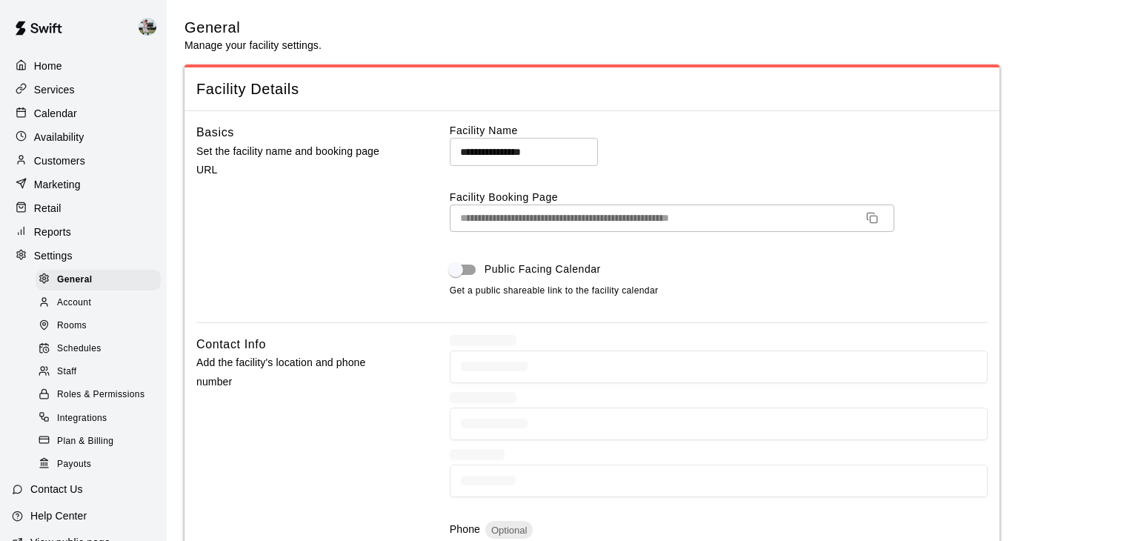
select select "**"
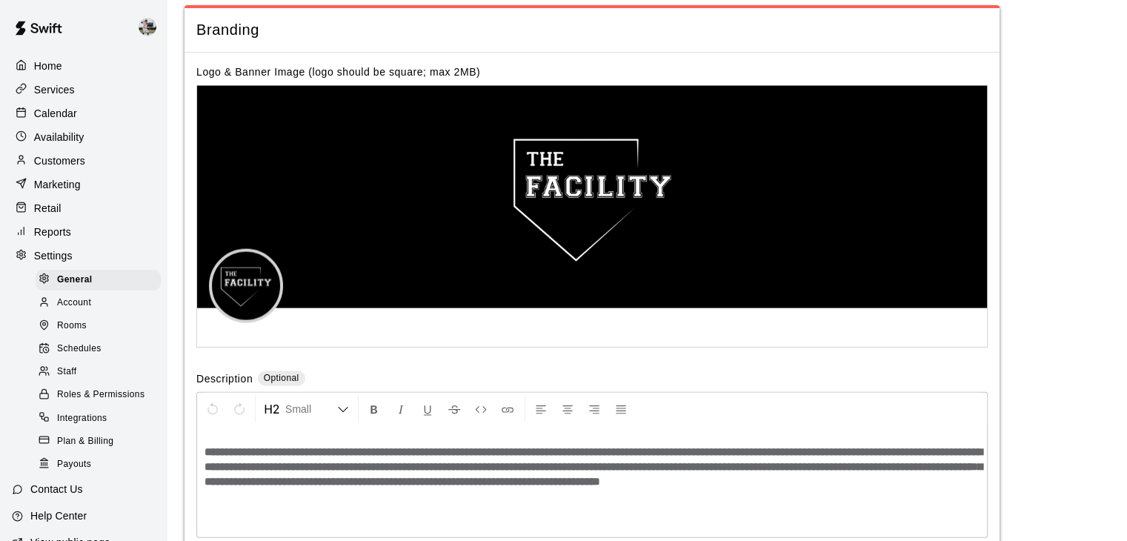
click at [36, 116] on p "Calendar" at bounding box center [55, 113] width 43 height 15
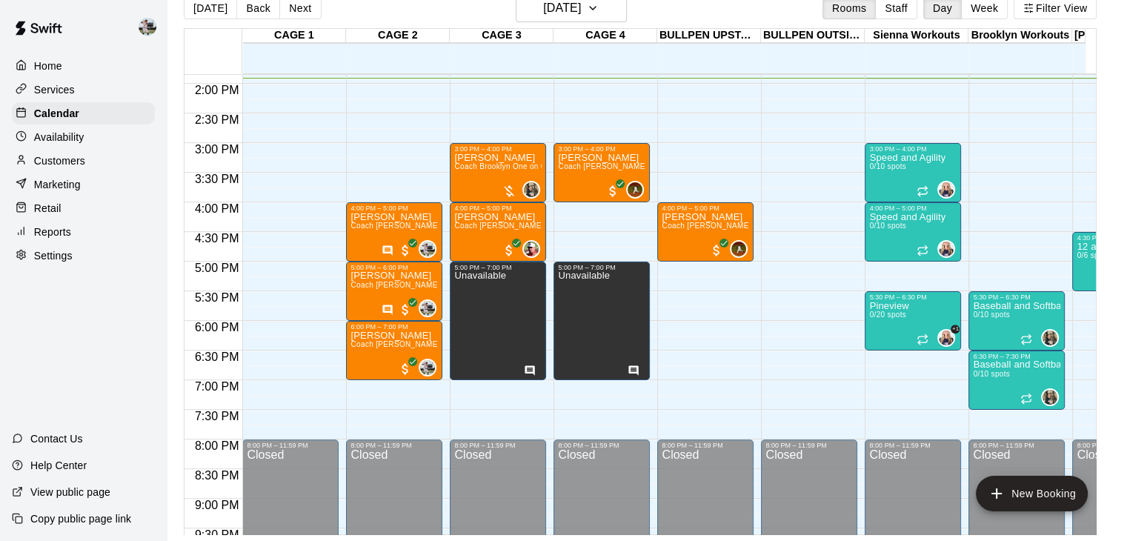
scroll to position [821, 0]
